Goal: Information Seeking & Learning: Understand process/instructions

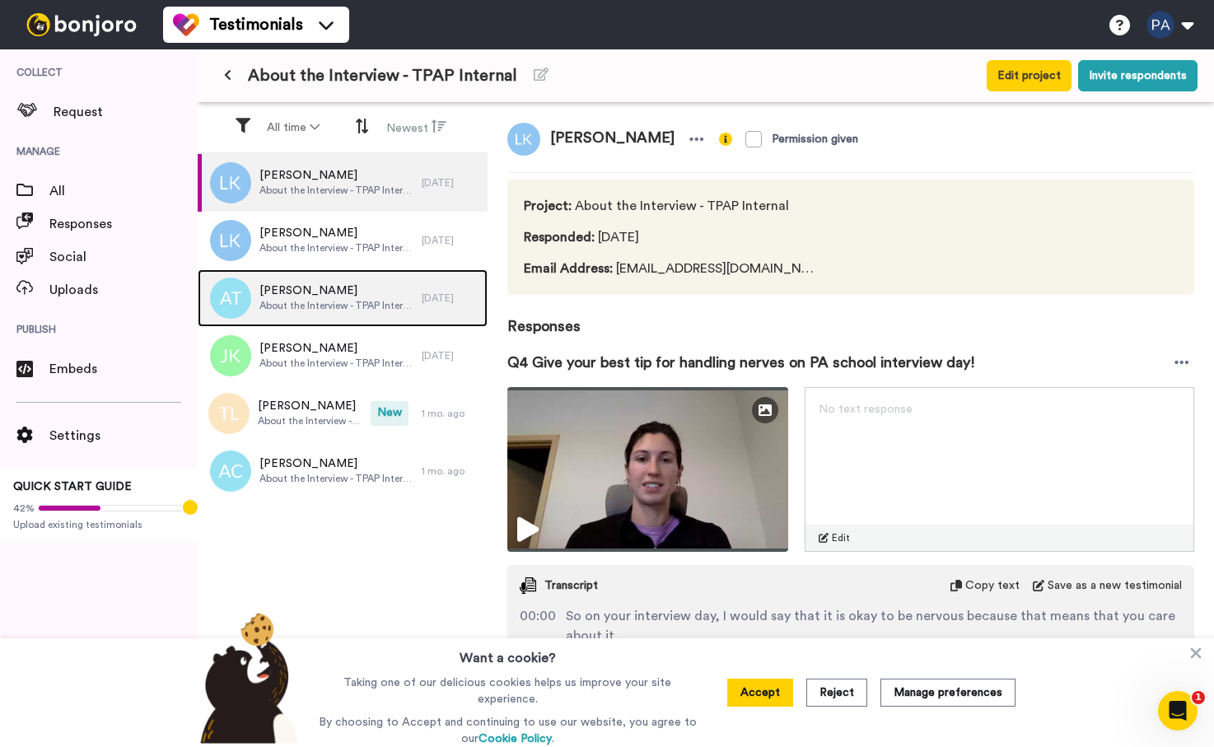
click at [317, 302] on span "About the Interview - TPAP Internal" at bounding box center [336, 305] width 154 height 13
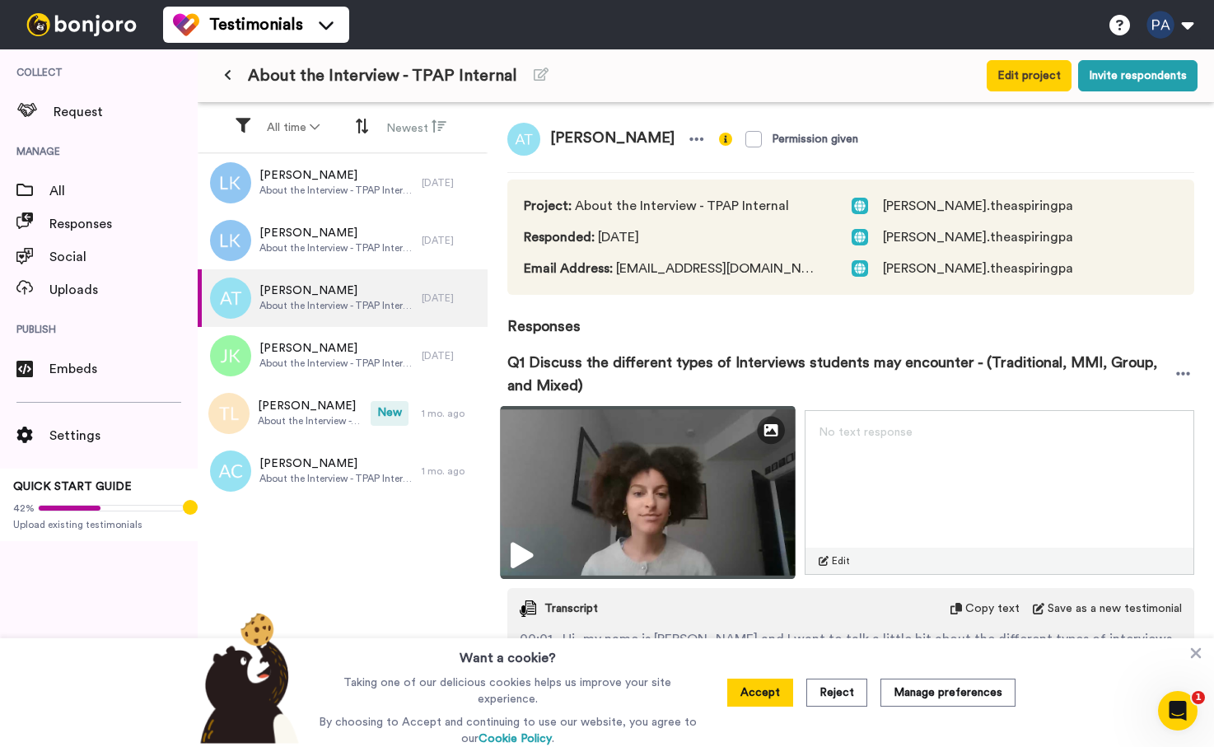
click at [522, 557] on icon at bounding box center [522, 556] width 22 height 26
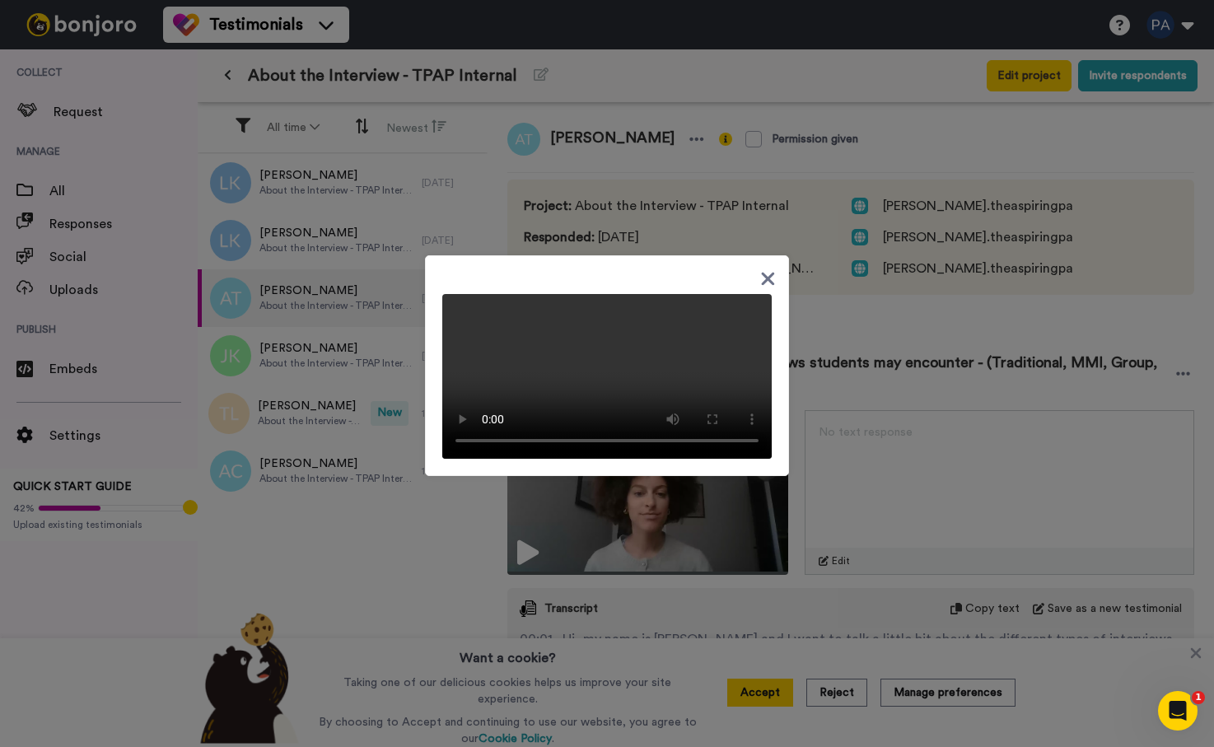
click at [674, 263] on div at bounding box center [607, 365] width 364 height 221
click at [767, 272] on icon at bounding box center [768, 278] width 13 height 13
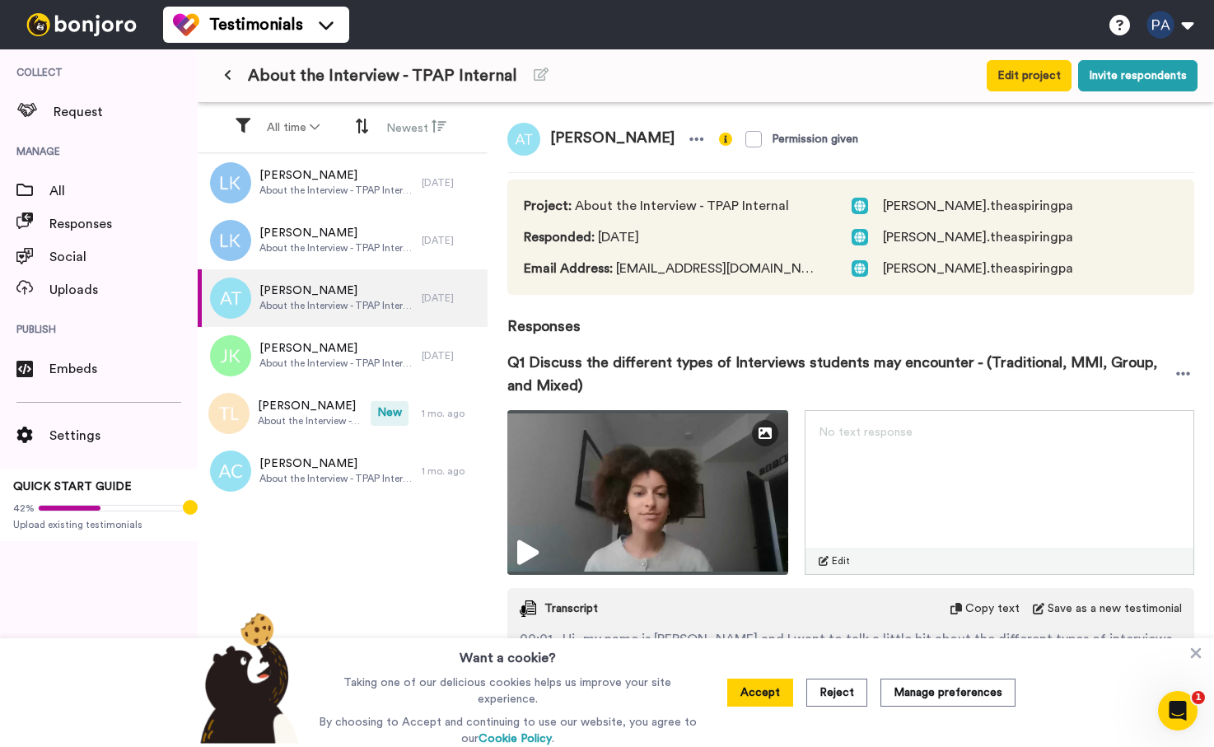
click at [839, 739] on div "Accept Reject Manage preferences" at bounding box center [871, 692] width 315 height 109
